Goal: Information Seeking & Learning: Learn about a topic

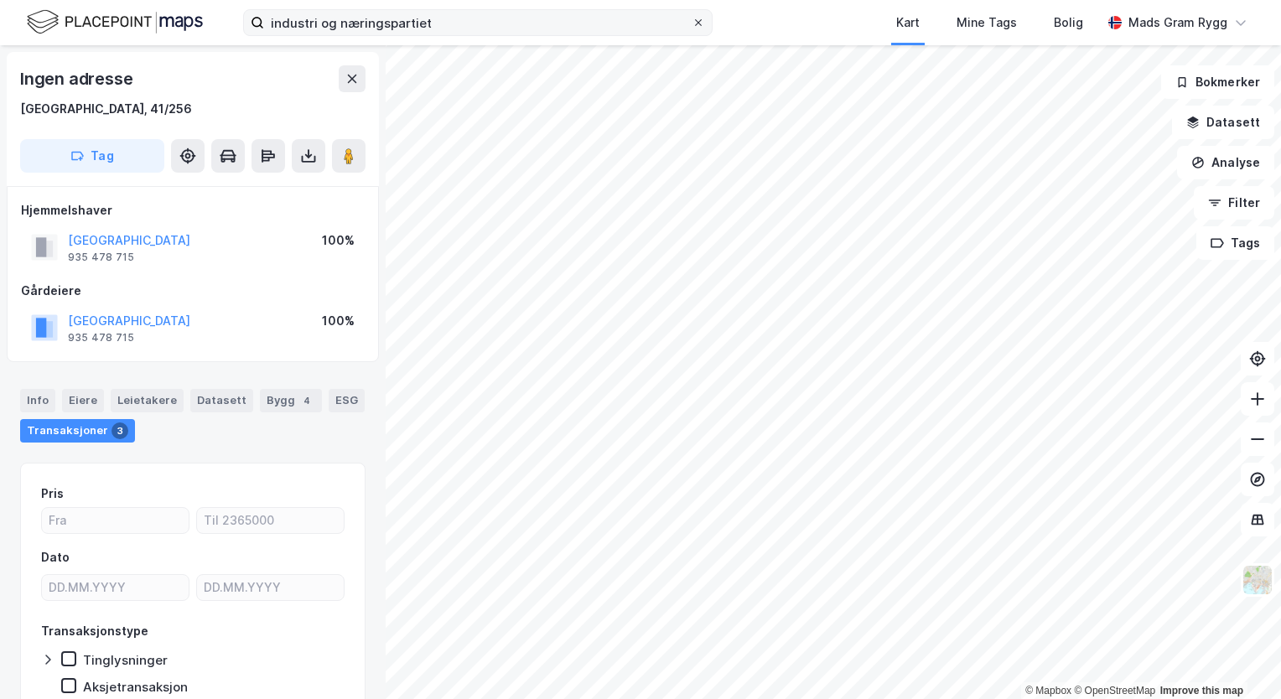
click at [699, 24] on icon at bounding box center [698, 23] width 10 height 10
click at [692, 24] on input "industri og næringspartiet" at bounding box center [478, 22] width 428 height 25
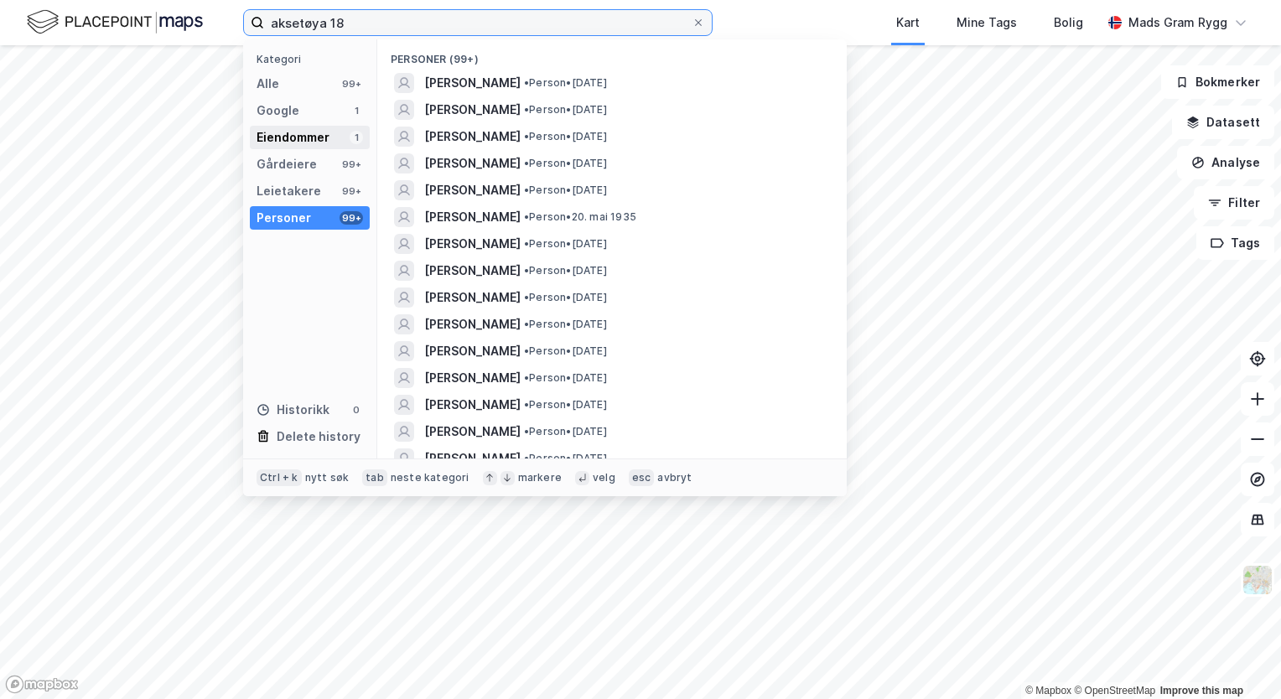
type input "aksetøya 18"
click at [269, 136] on div "Eiendommer" at bounding box center [293, 137] width 73 height 20
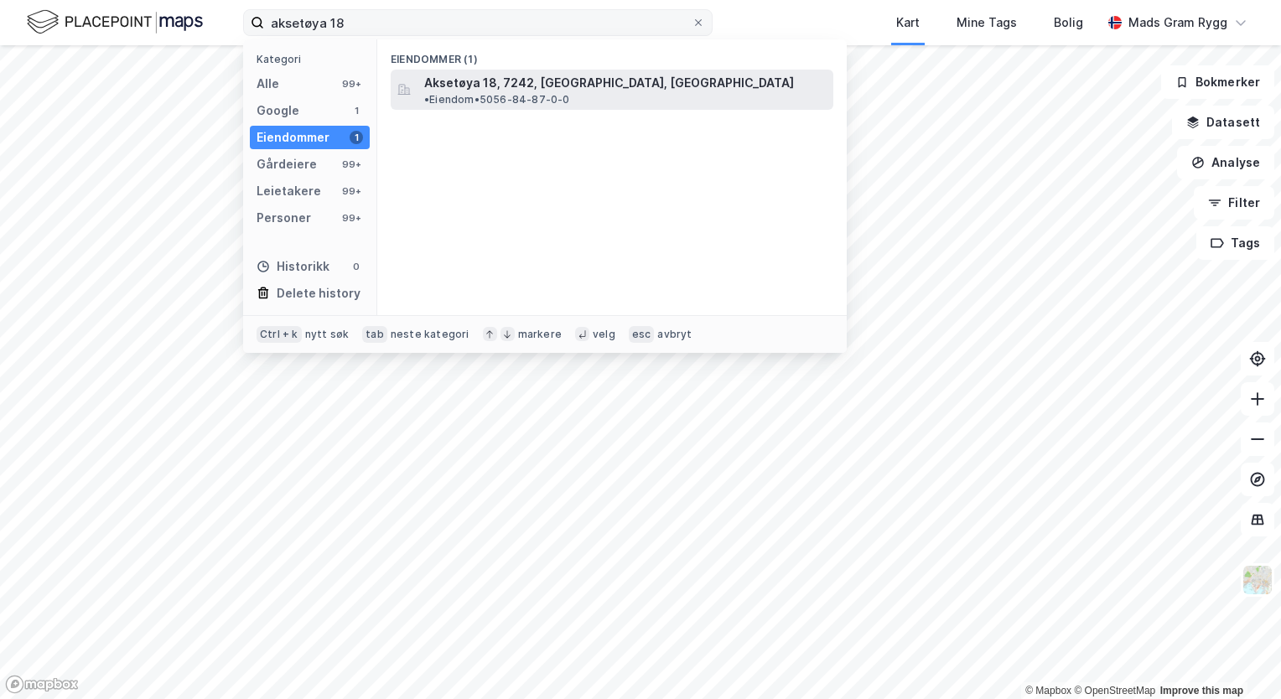
click at [525, 86] on span "Aksetøya 18, 7242, [GEOGRAPHIC_DATA], [GEOGRAPHIC_DATA]" at bounding box center [609, 83] width 370 height 20
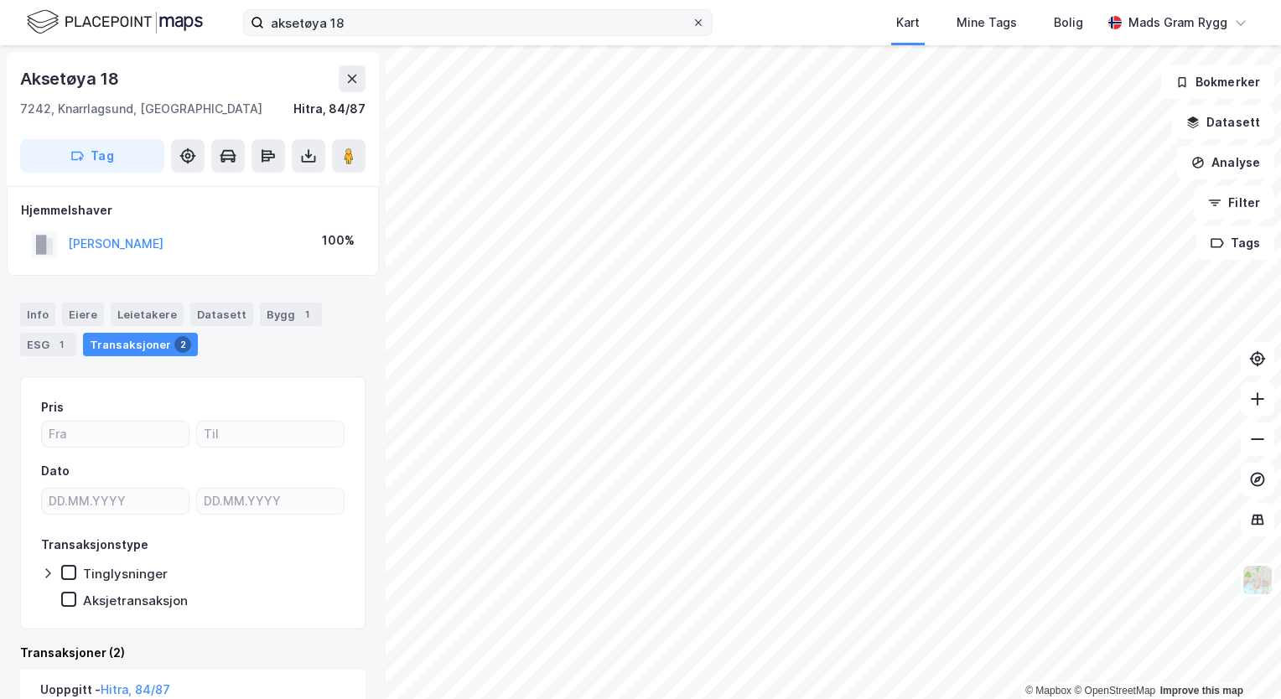
click at [700, 23] on icon at bounding box center [698, 22] width 7 height 7
click at [692, 23] on input "aksetøya 18" at bounding box center [478, 22] width 428 height 25
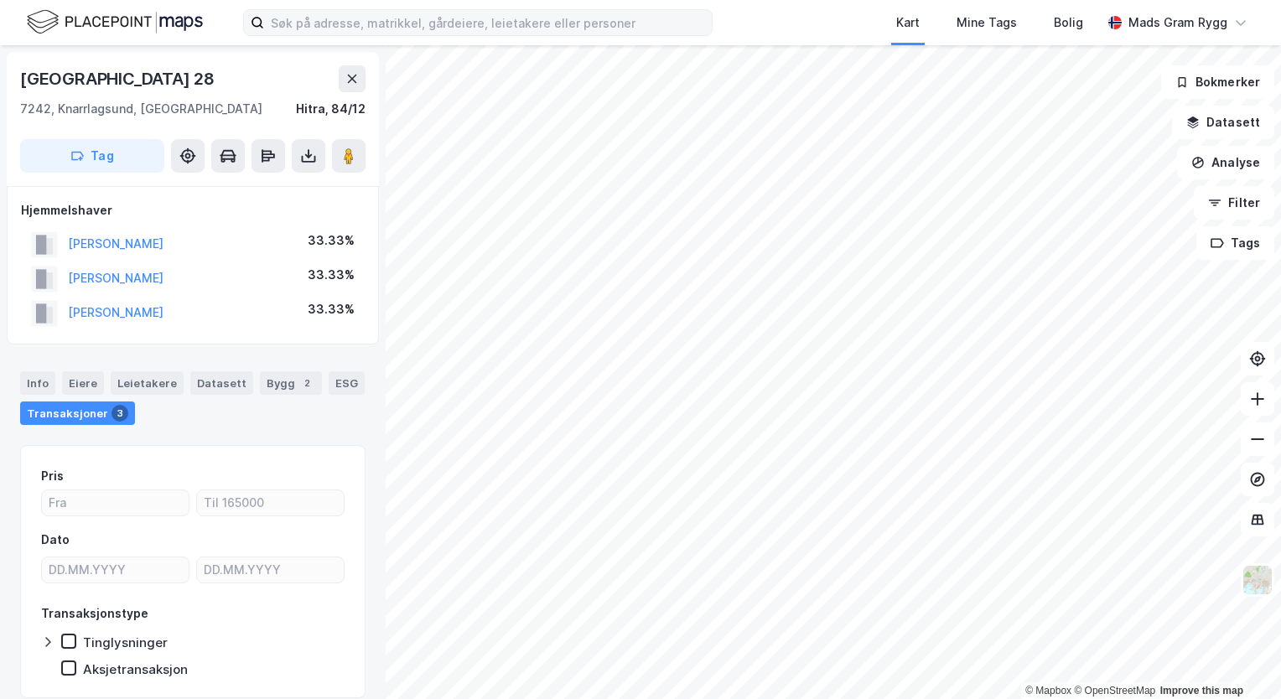
scroll to position [1, 0]
click at [348, 79] on icon at bounding box center [351, 77] width 13 height 13
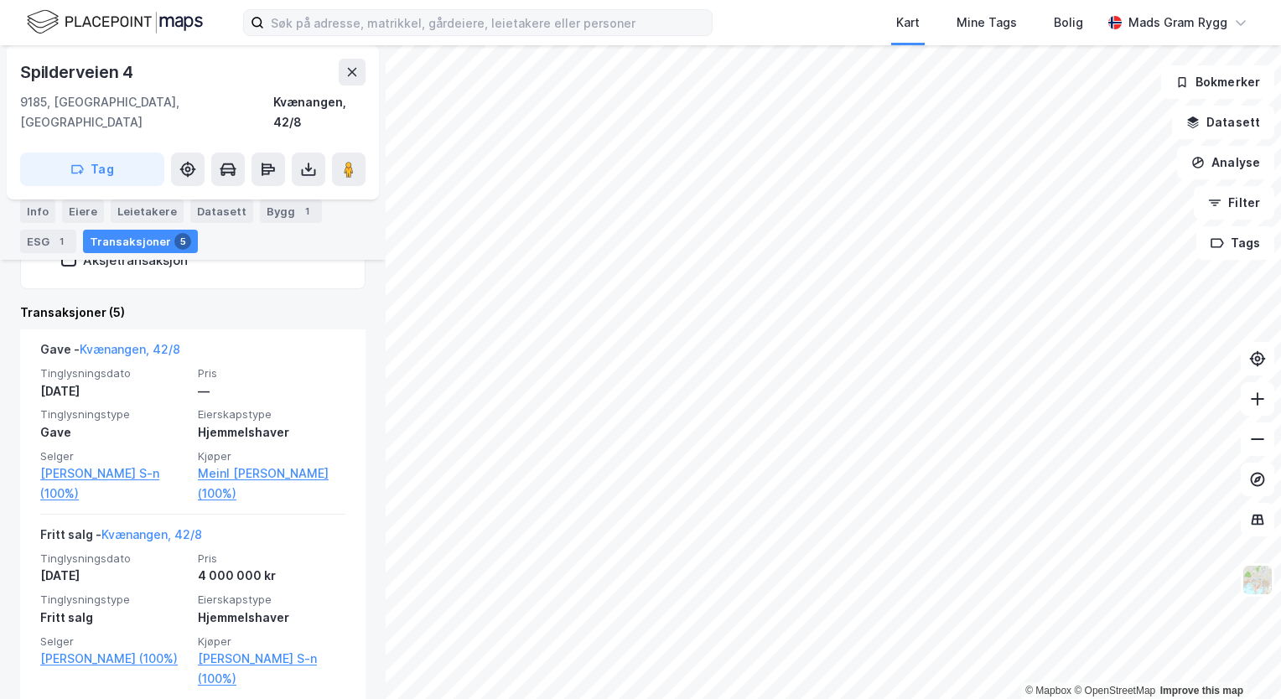
scroll to position [335, 0]
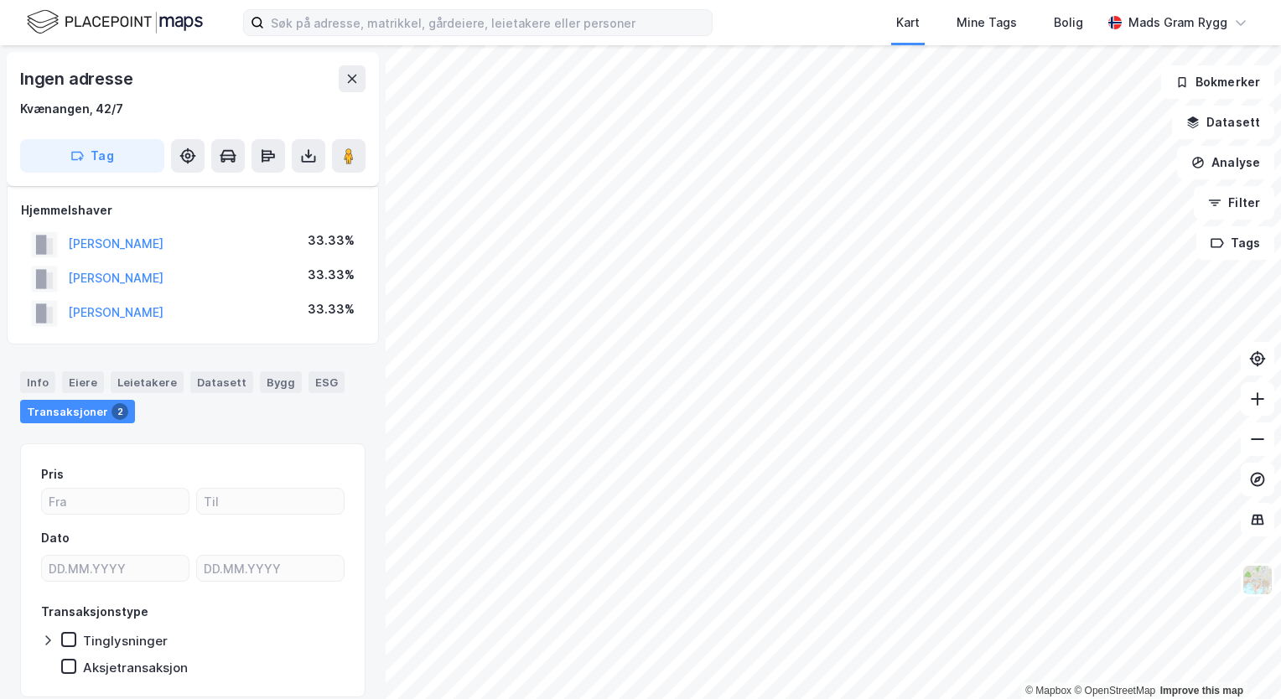
scroll to position [57, 0]
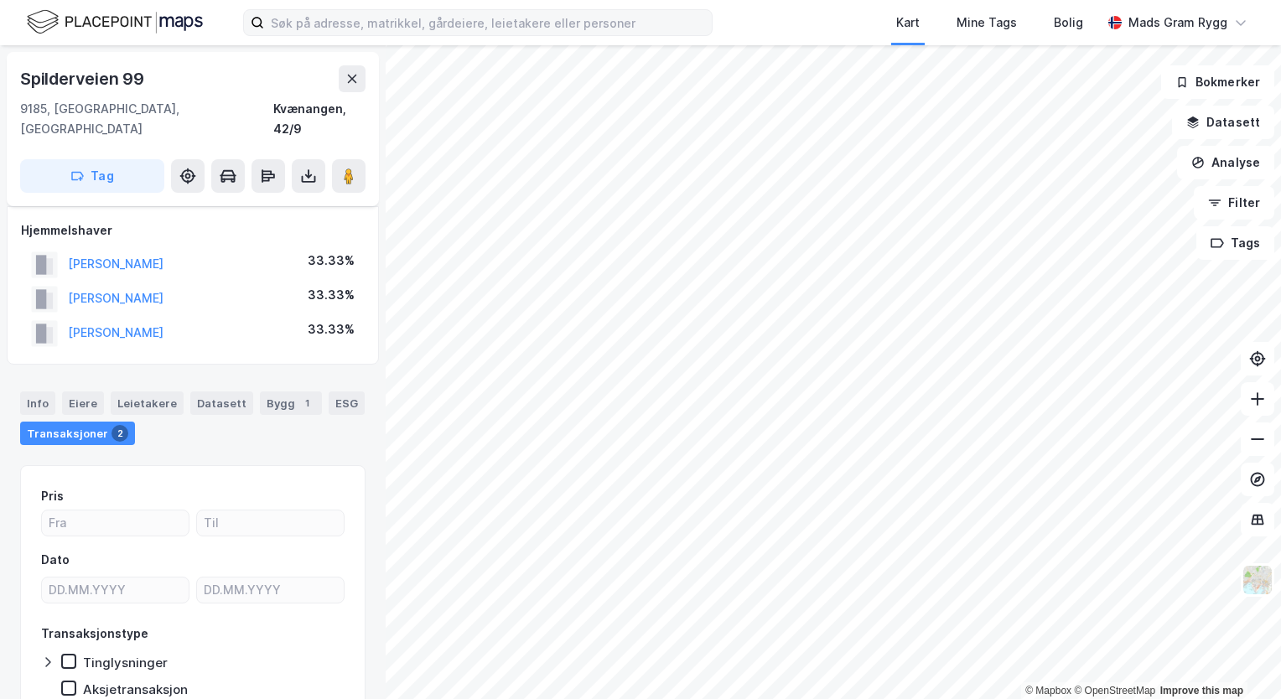
scroll to position [57, 0]
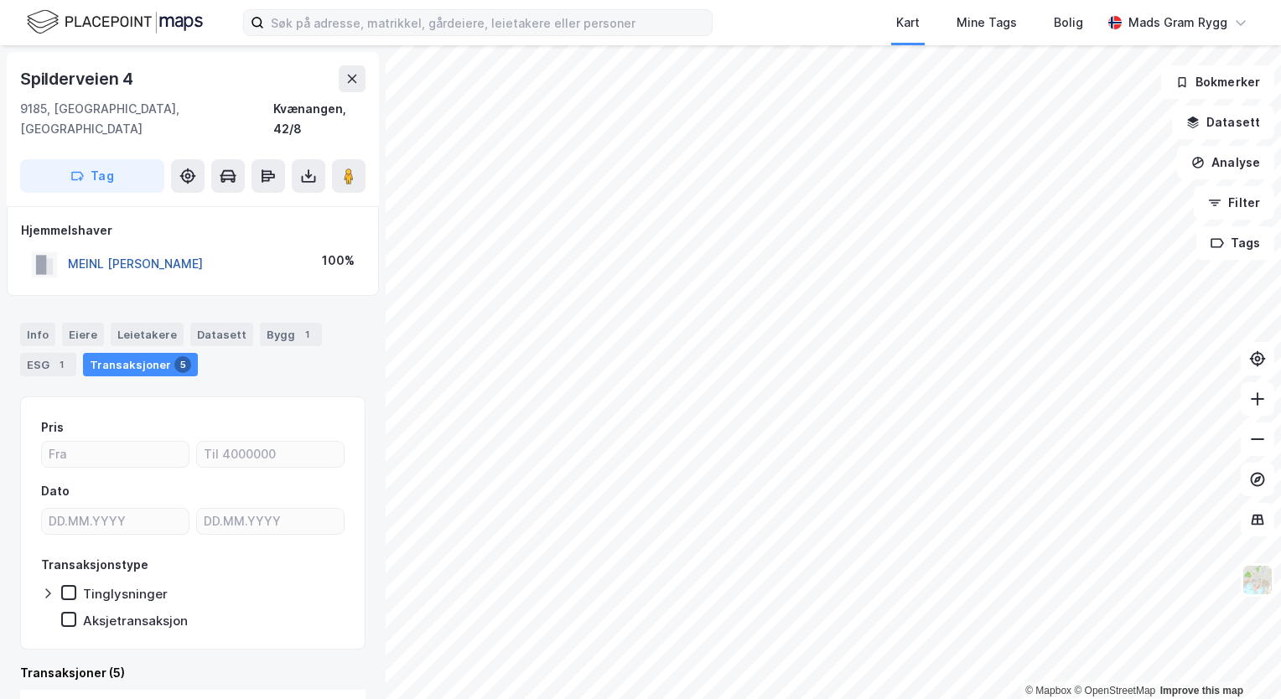
click at [0, 0] on button "MEINL [PERSON_NAME]" at bounding box center [0, 0] width 0 height 0
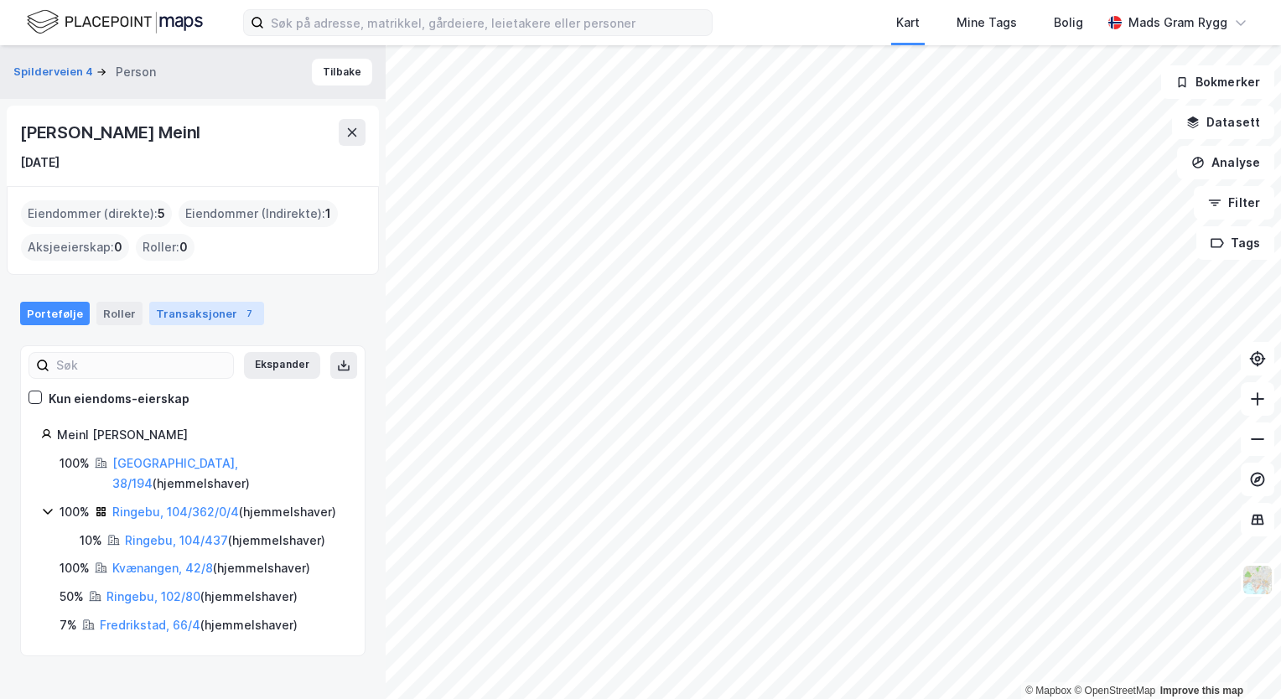
click at [191, 317] on div "Transaksjoner 7" at bounding box center [206, 313] width 115 height 23
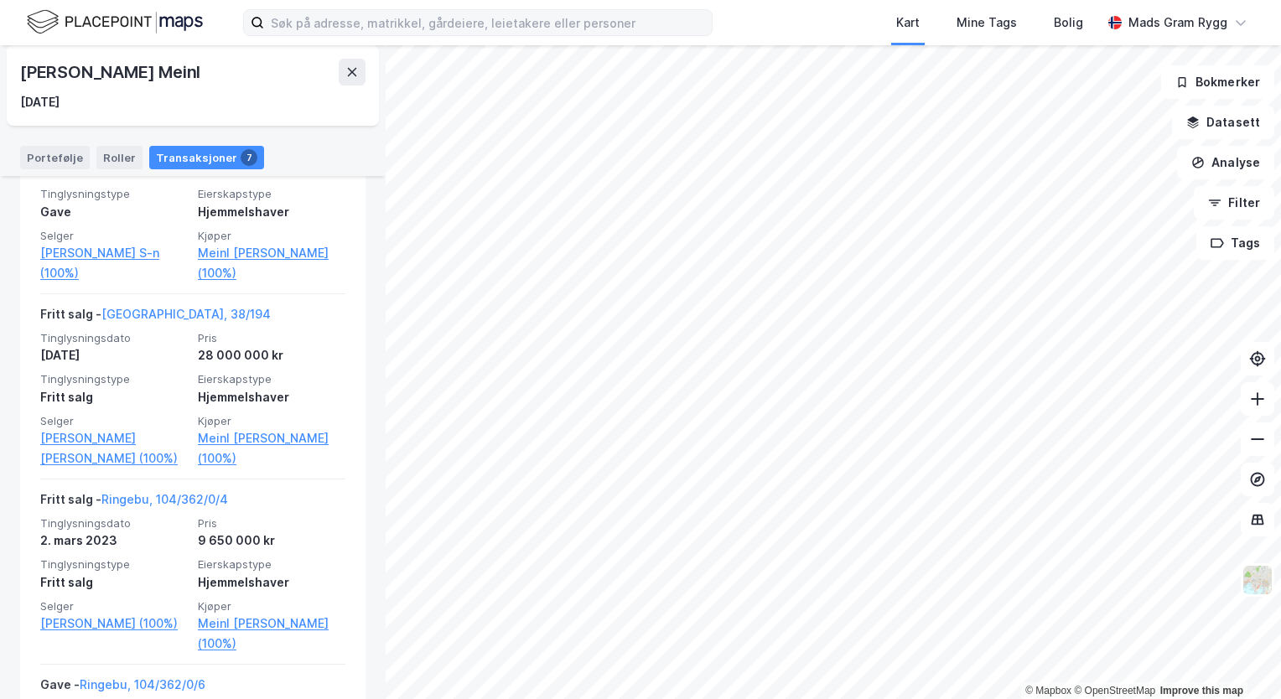
scroll to position [335, 0]
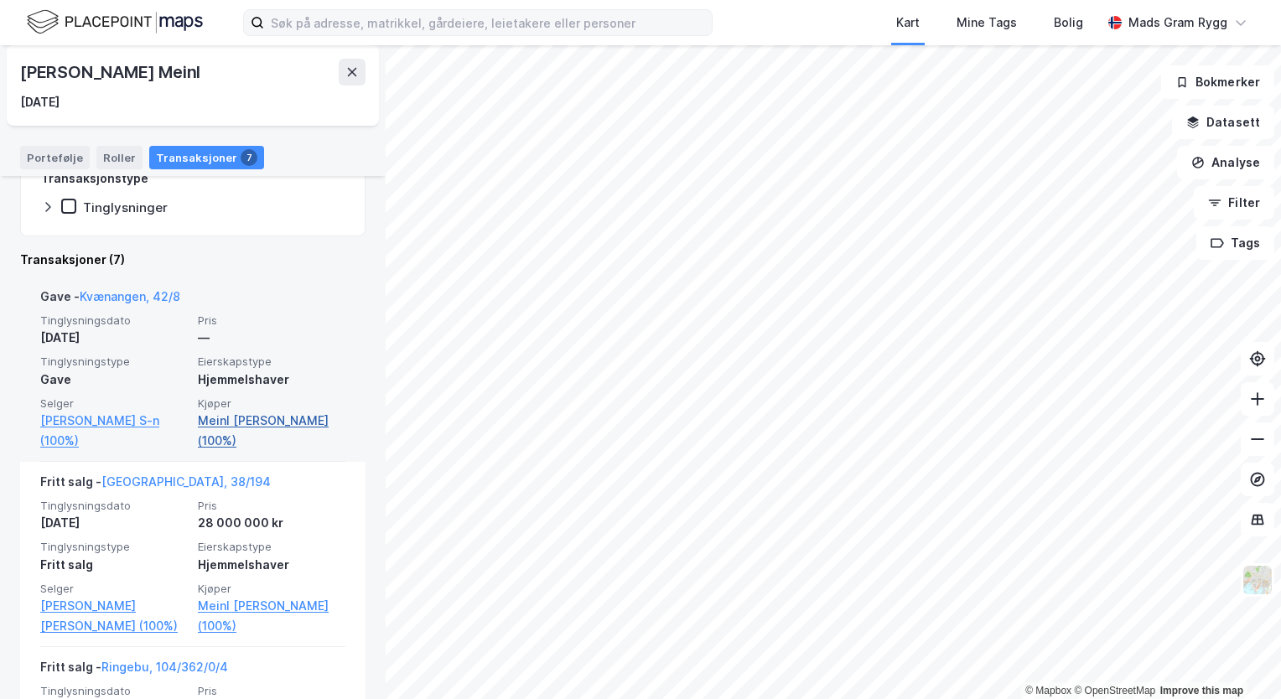
click at [235, 423] on link "Meinl [PERSON_NAME] (100%)" at bounding box center [272, 431] width 148 height 40
click at [210, 421] on link "Meinl [PERSON_NAME] (100%)" at bounding box center [272, 431] width 148 height 40
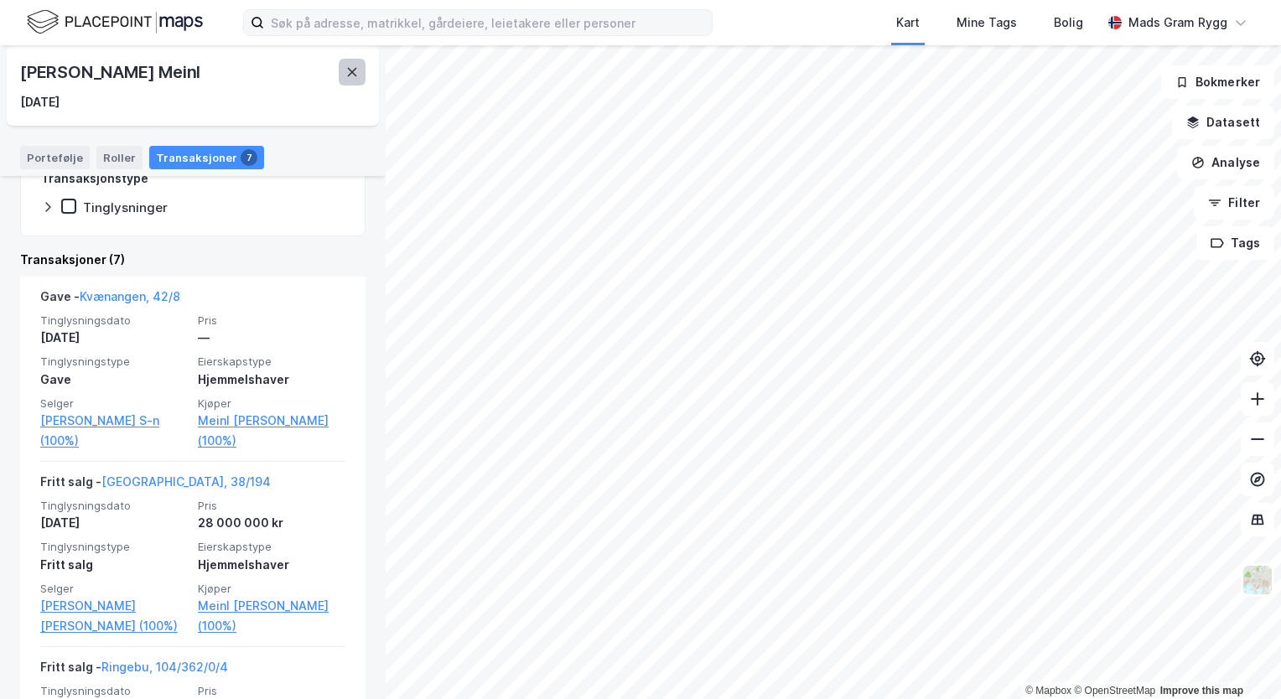
click at [345, 76] on icon at bounding box center [351, 71] width 13 height 13
